Goal: Information Seeking & Learning: Learn about a topic

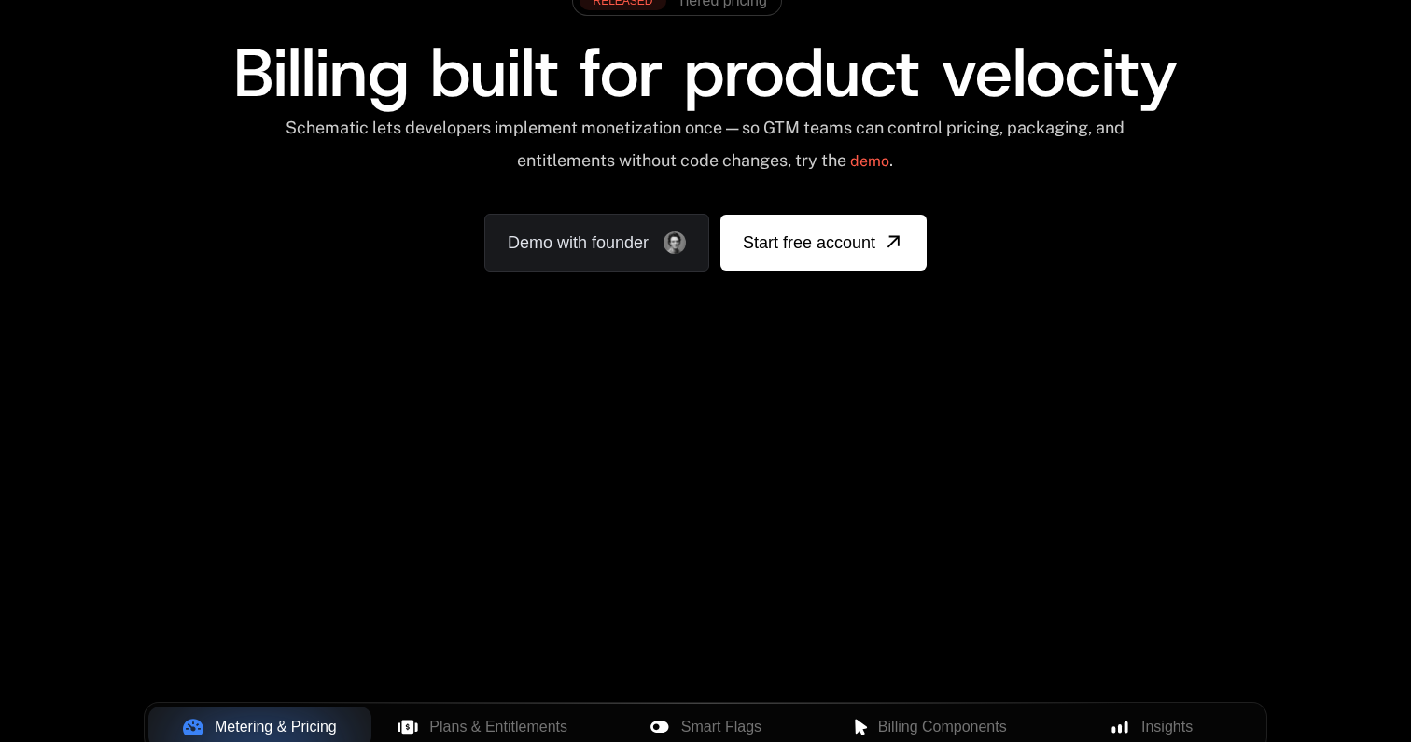
scroll to position [206, 0]
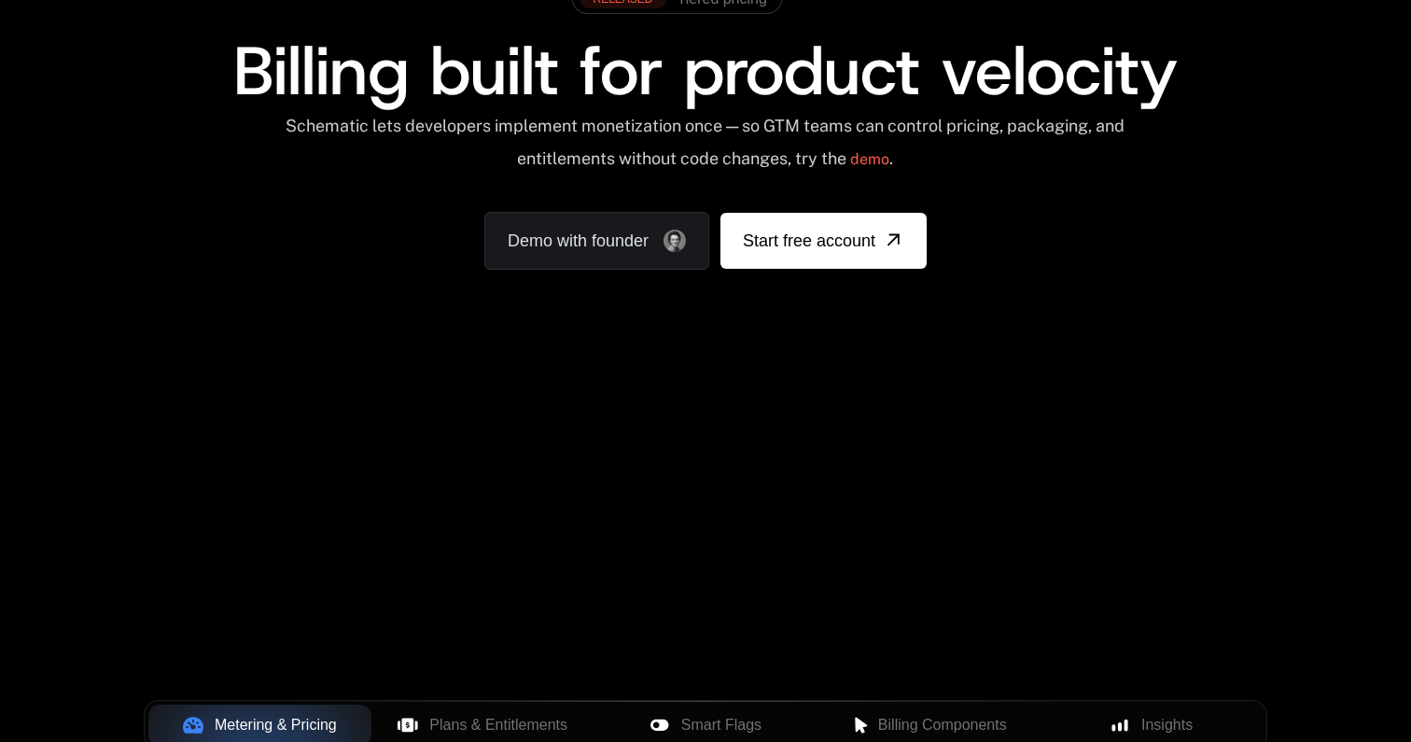
click at [732, 392] on div "AI Products Developers Pricing Docs Resources Summit Sign in Sign Up RELEASED T…" at bounding box center [705, 125] width 1411 height 558
click at [719, 365] on div "AI Products Developers Pricing Docs Resources Summit Sign in Sign Up RELEASED T…" at bounding box center [705, 125] width 1411 height 558
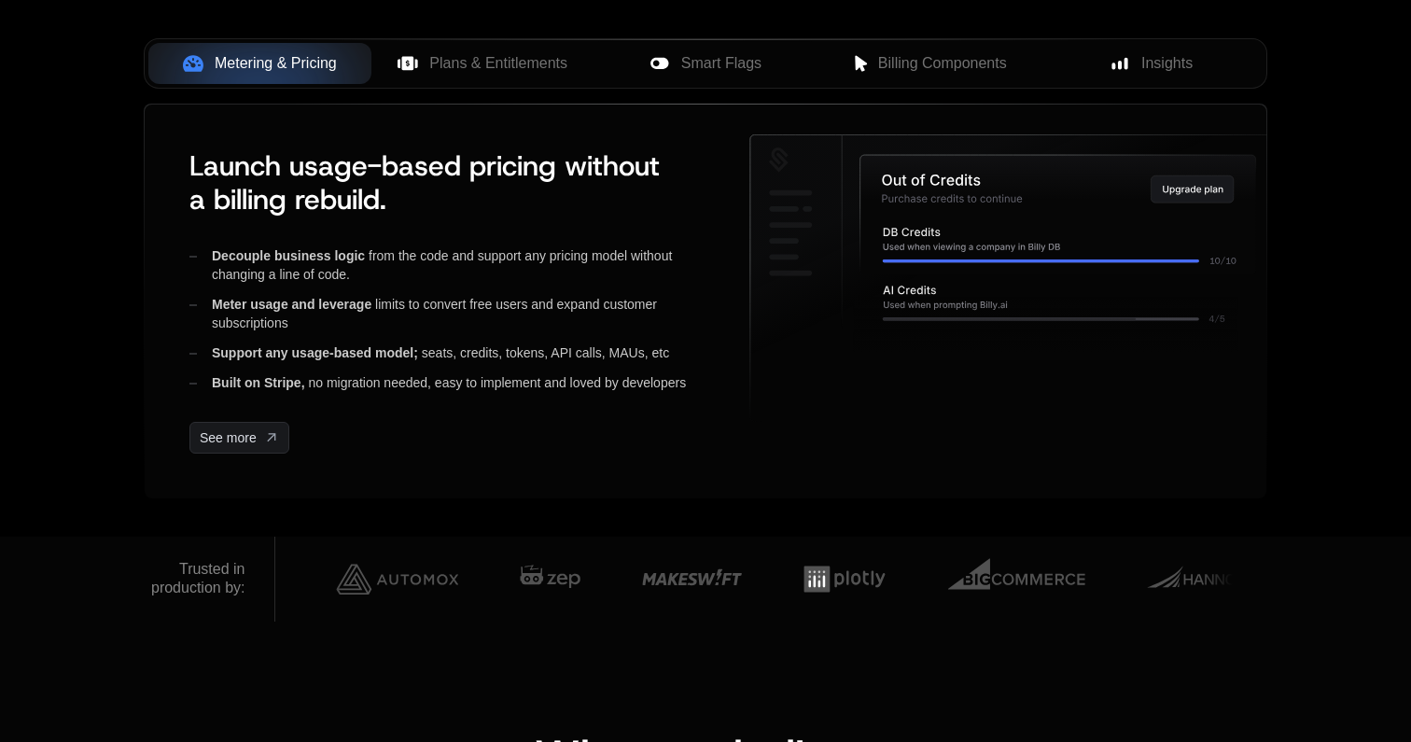
scroll to position [854, 0]
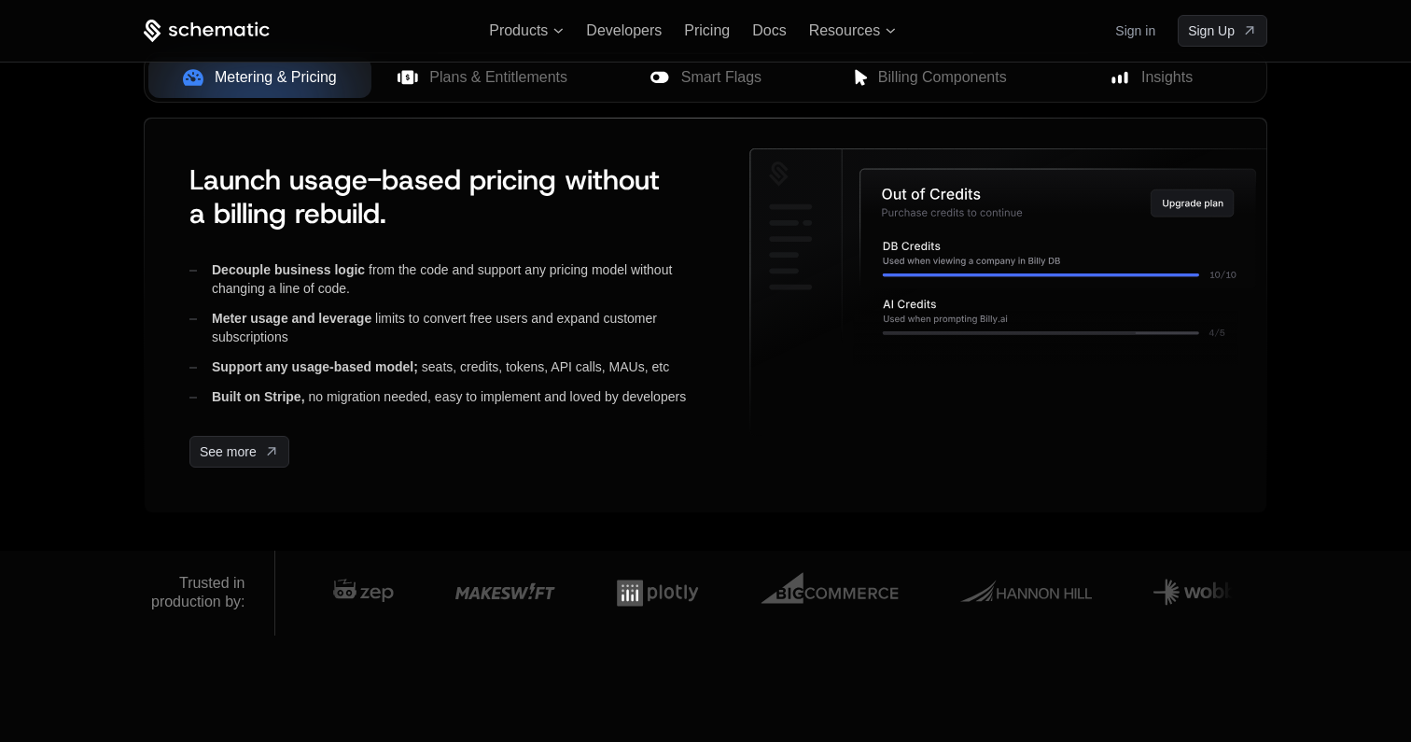
click at [719, 368] on div "Support any usage-based model; seats, credits, tokens, API calls, [PERSON_NAME]…" at bounding box center [454, 367] width 530 height 19
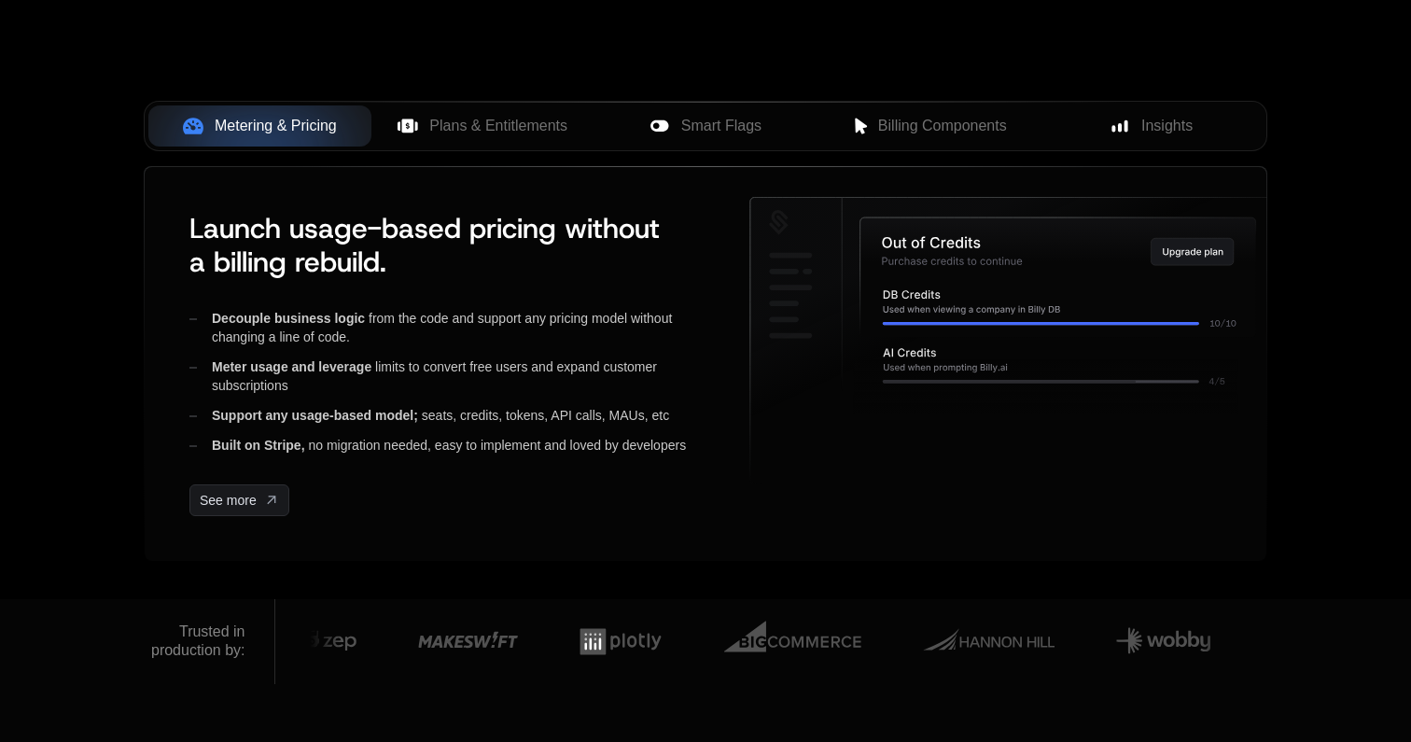
scroll to position [836, 0]
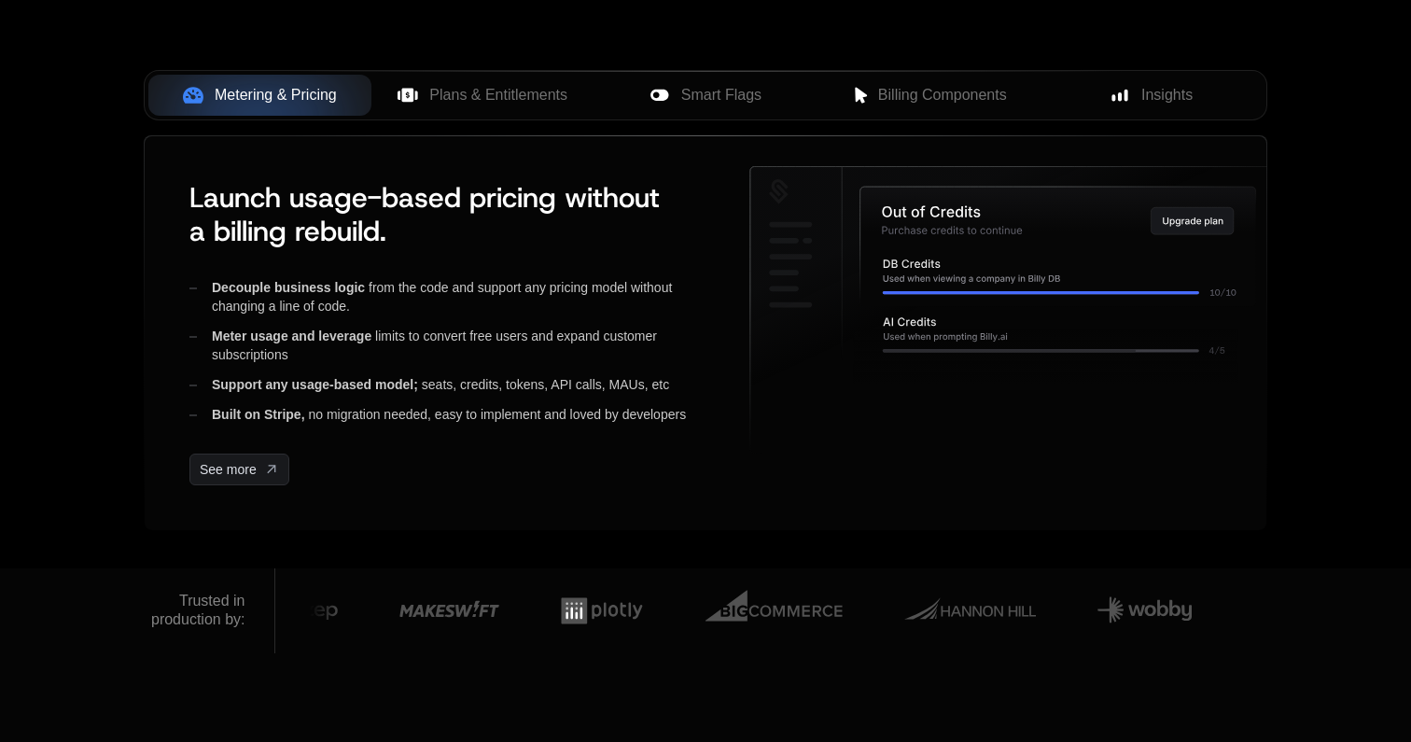
click at [719, 368] on div "Decouple business logic from the code and support any pricing model without cha…" at bounding box center [454, 351] width 530 height 146
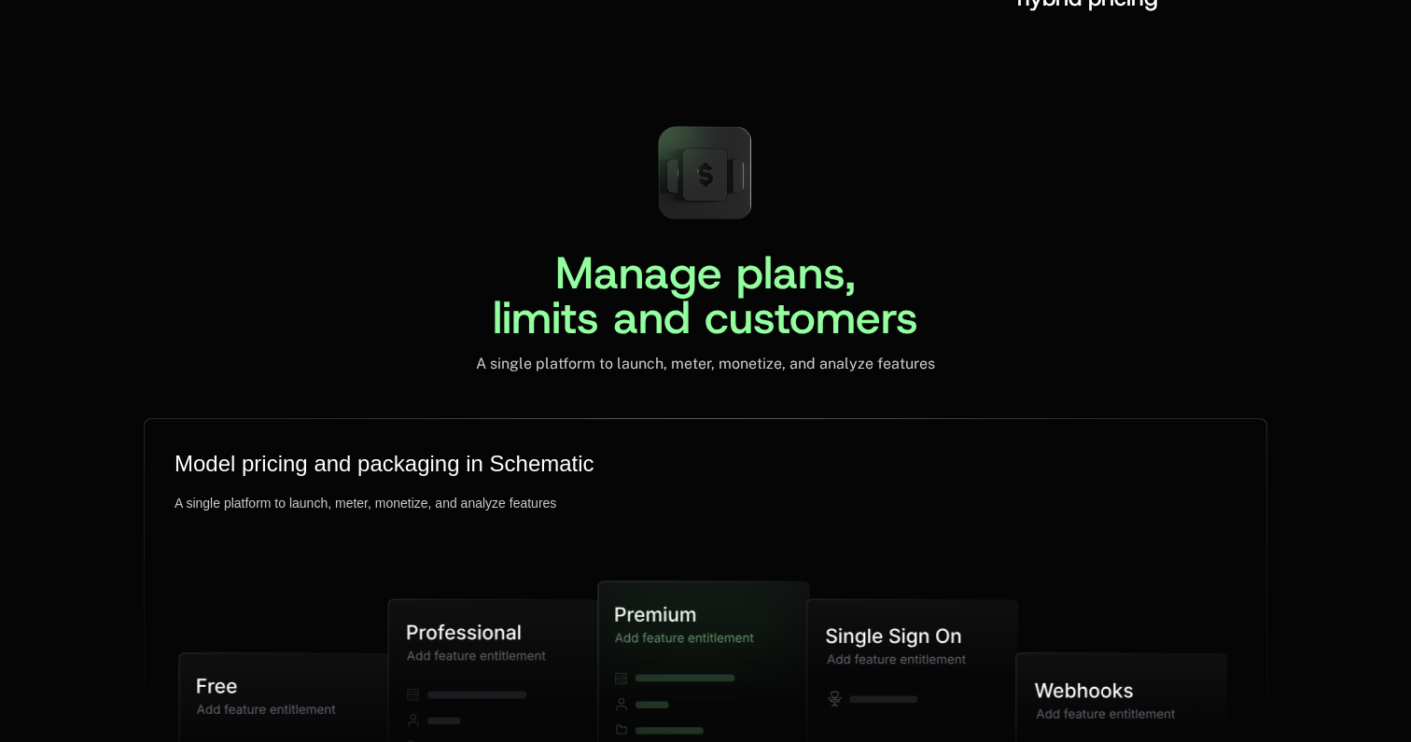
scroll to position [4378, 0]
click at [718, 366] on div "A single platform to launch, meter, monetize, and analyze features" at bounding box center [705, 363] width 459 height 19
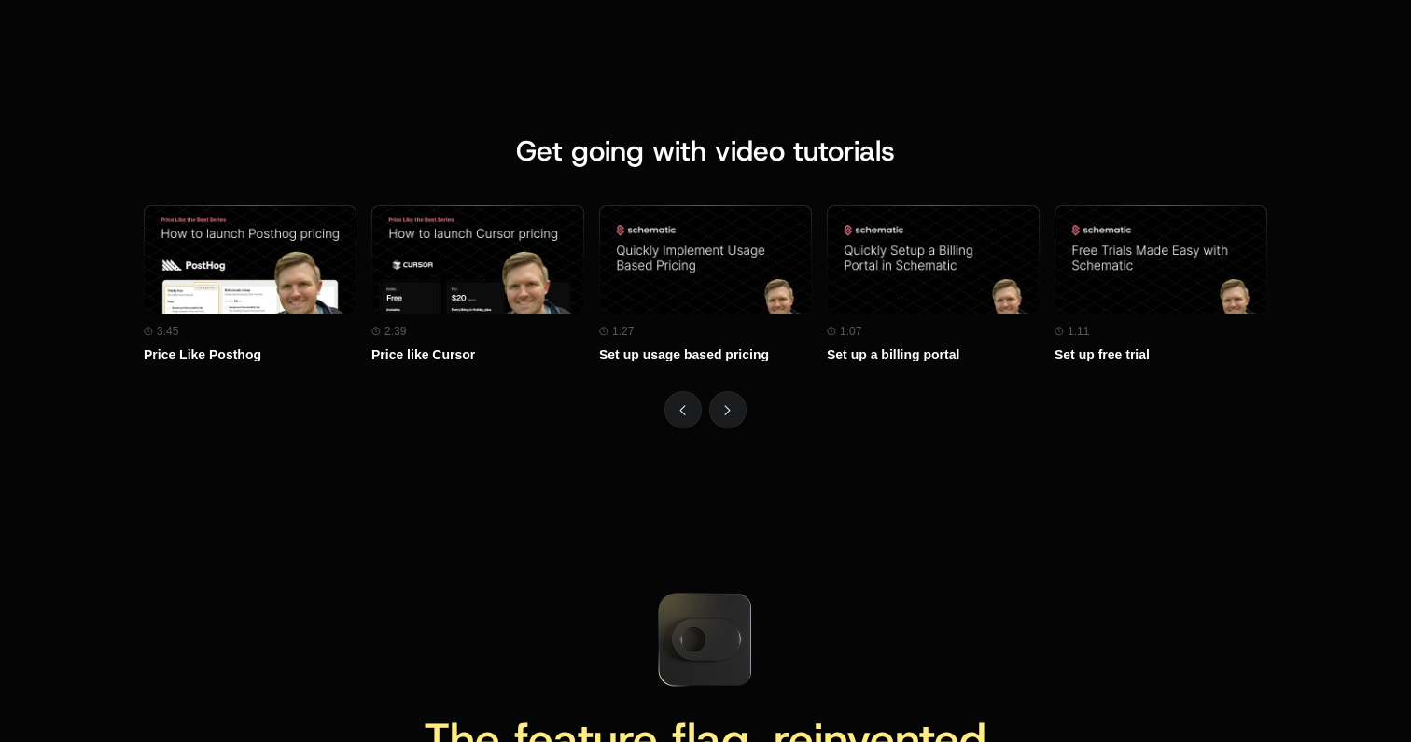
scroll to position [8329, 0]
click at [733, 159] on span "Get going with video tutorials" at bounding box center [705, 150] width 379 height 36
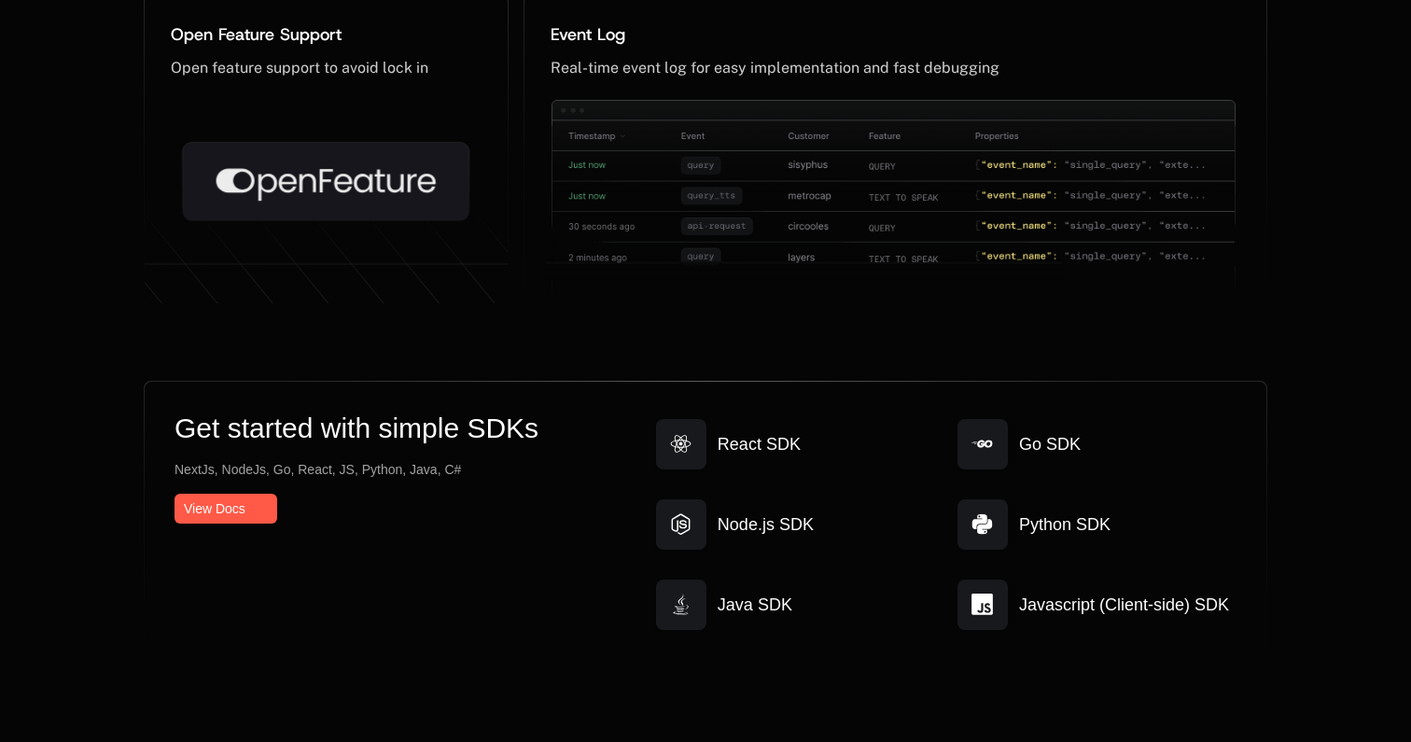
scroll to position [9899, 0]
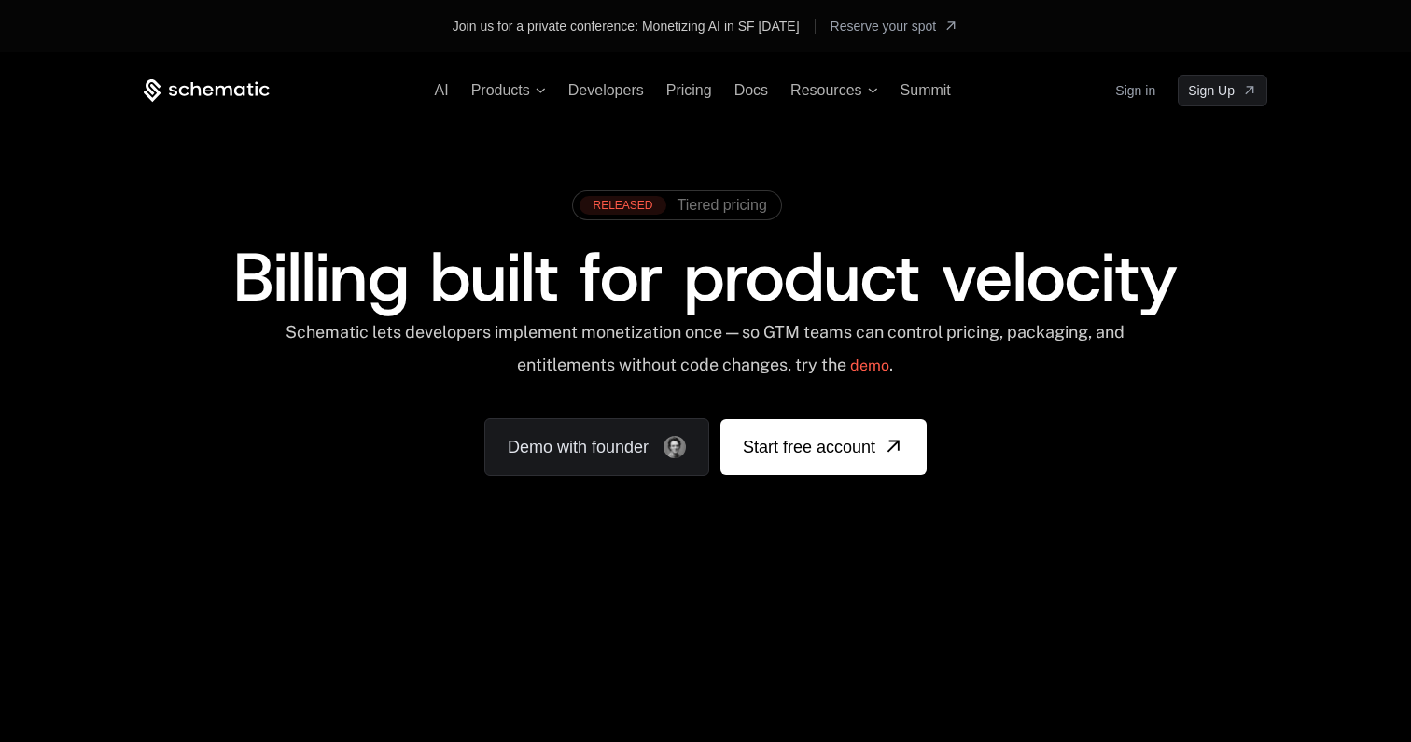
click at [707, 378] on div "Schematic lets developers implement monetization once — so GTM teams can contro…" at bounding box center [705, 355] width 843 height 66
click at [723, 398] on div "RELEASED Tiered pricing Billing built for product velocity Schematic lets devel…" at bounding box center [706, 328] width 1124 height 295
click at [732, 330] on div "Schematic lets developers implement monetization once — so GTM teams can contro…" at bounding box center [705, 355] width 843 height 66
